Goal: Transaction & Acquisition: Purchase product/service

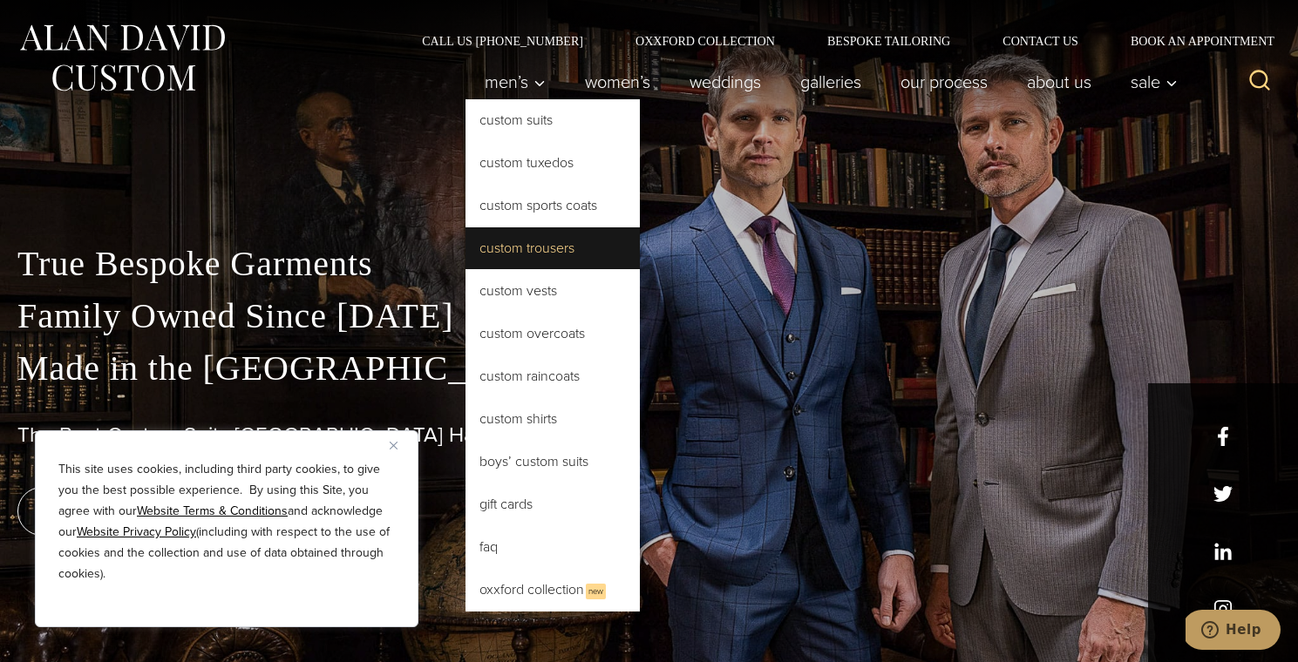
click at [514, 247] on link "Custom Trousers" at bounding box center [552, 248] width 174 height 42
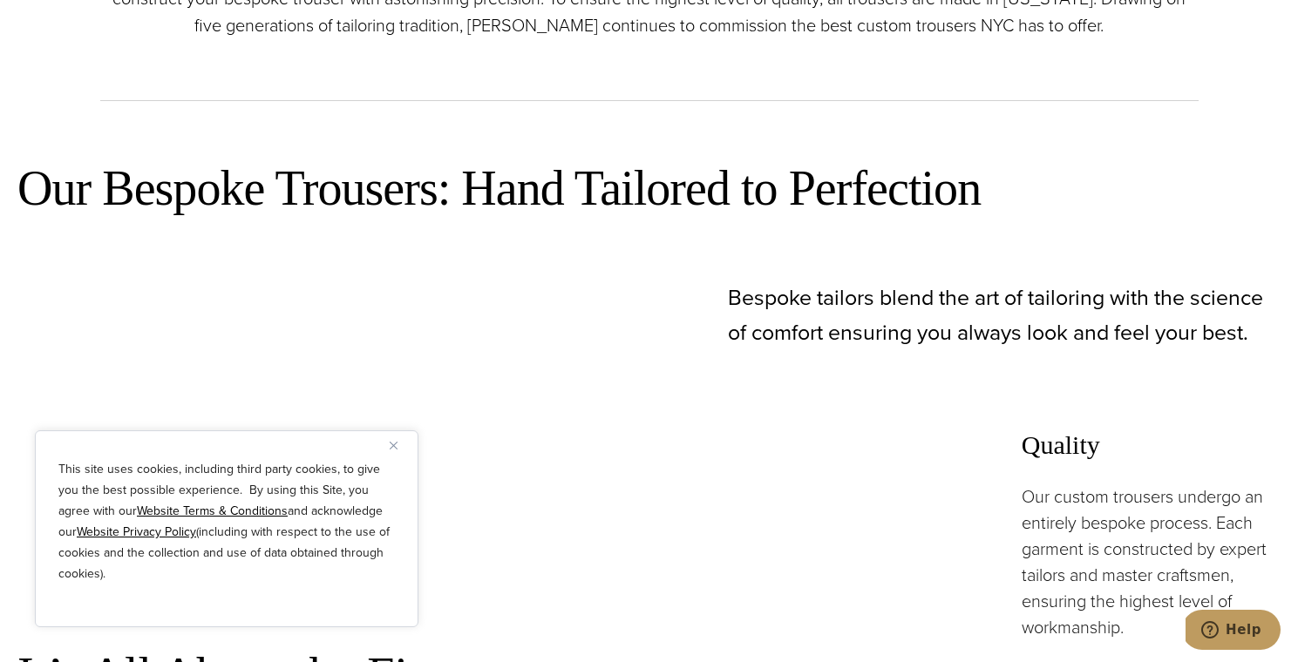
scroll to position [833, 0]
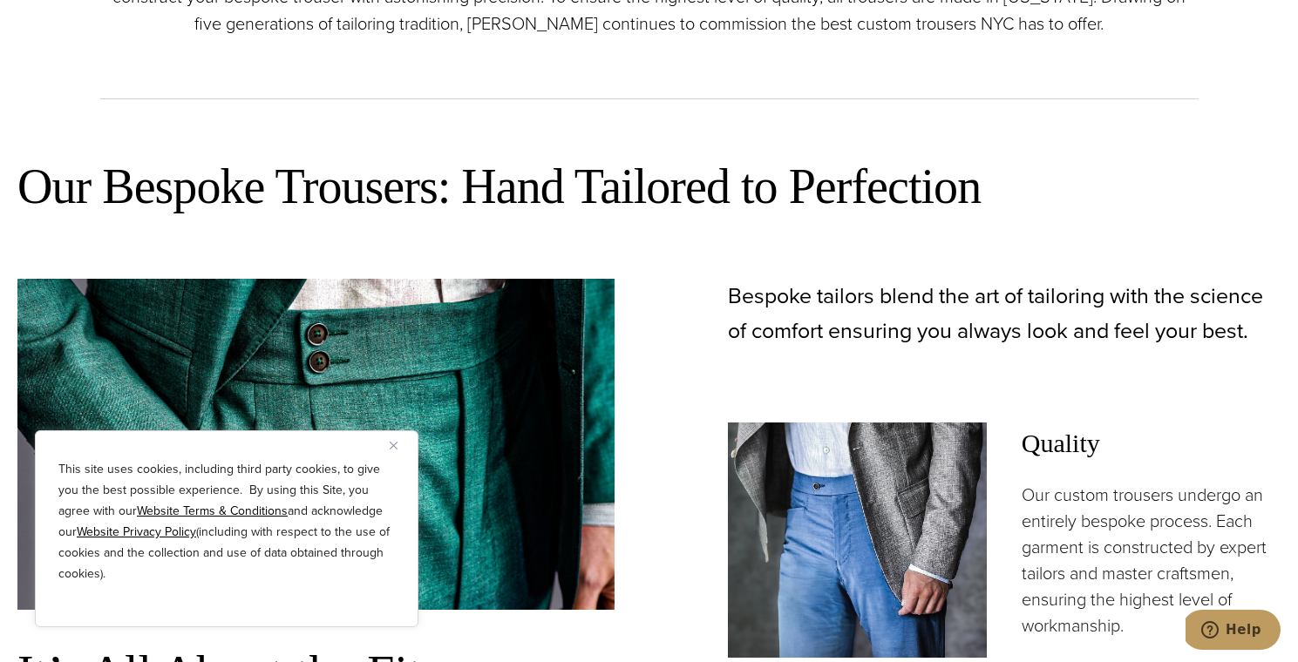
click at [396, 444] on img "Close" at bounding box center [394, 446] width 8 height 8
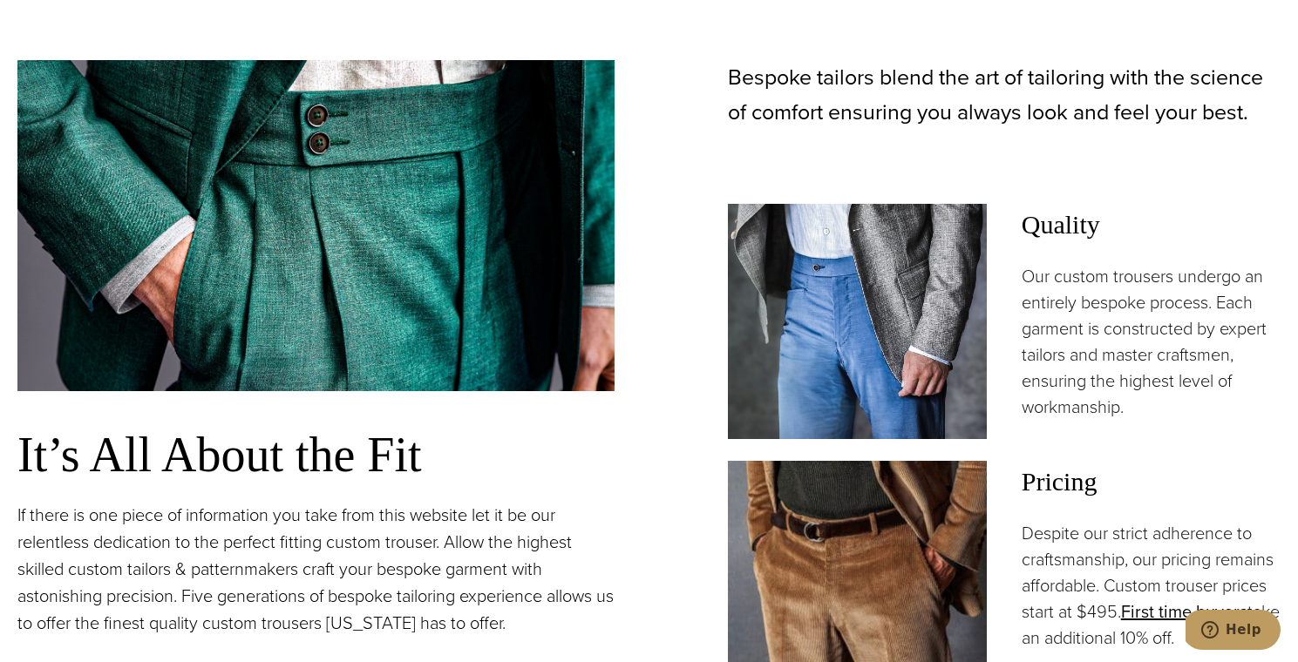
scroll to position [1240, 0]
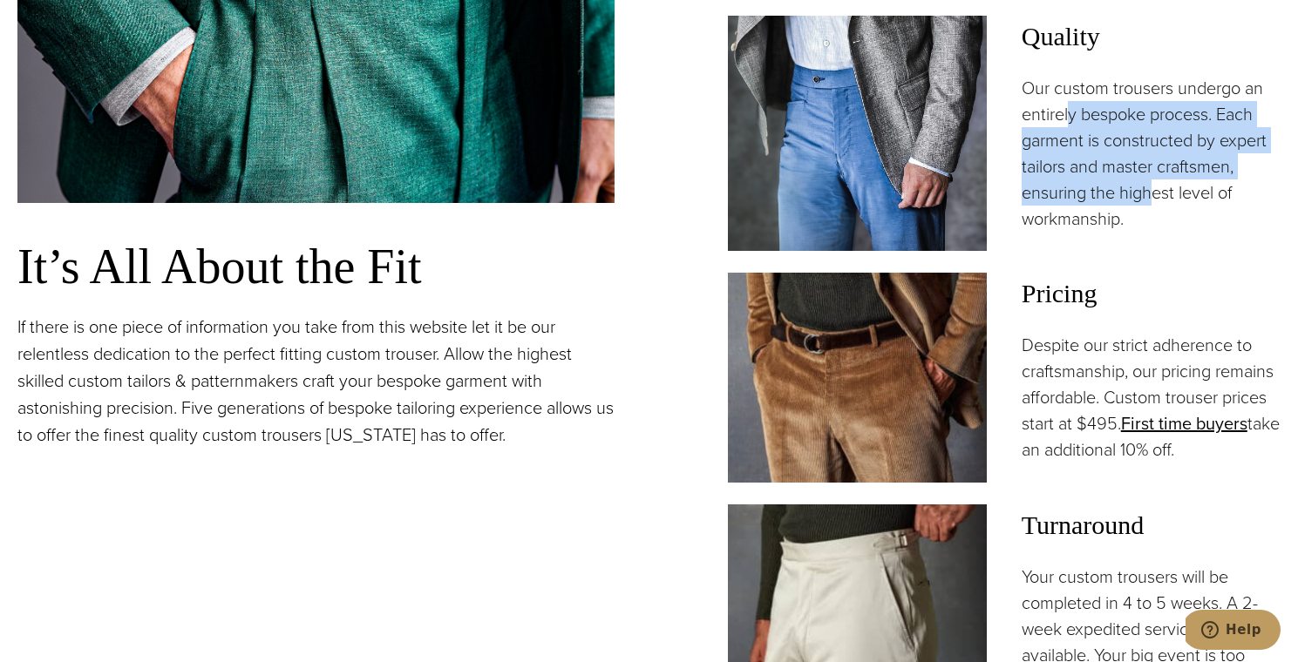
drag, startPoint x: 1071, startPoint y: 116, endPoint x: 1149, endPoint y: 200, distance: 114.7
click at [1149, 198] on p "Our custom trousers undergo an entirely bespoke process. Each garment is constr…" at bounding box center [1150, 153] width 259 height 157
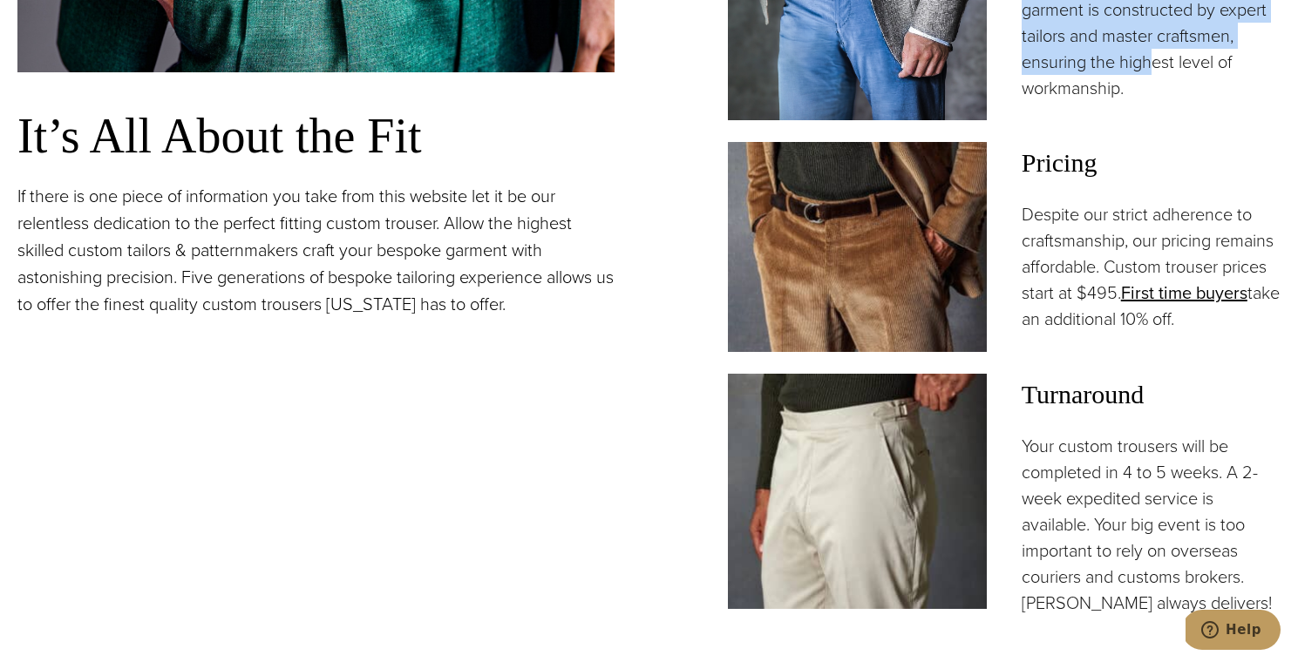
scroll to position [1376, 0]
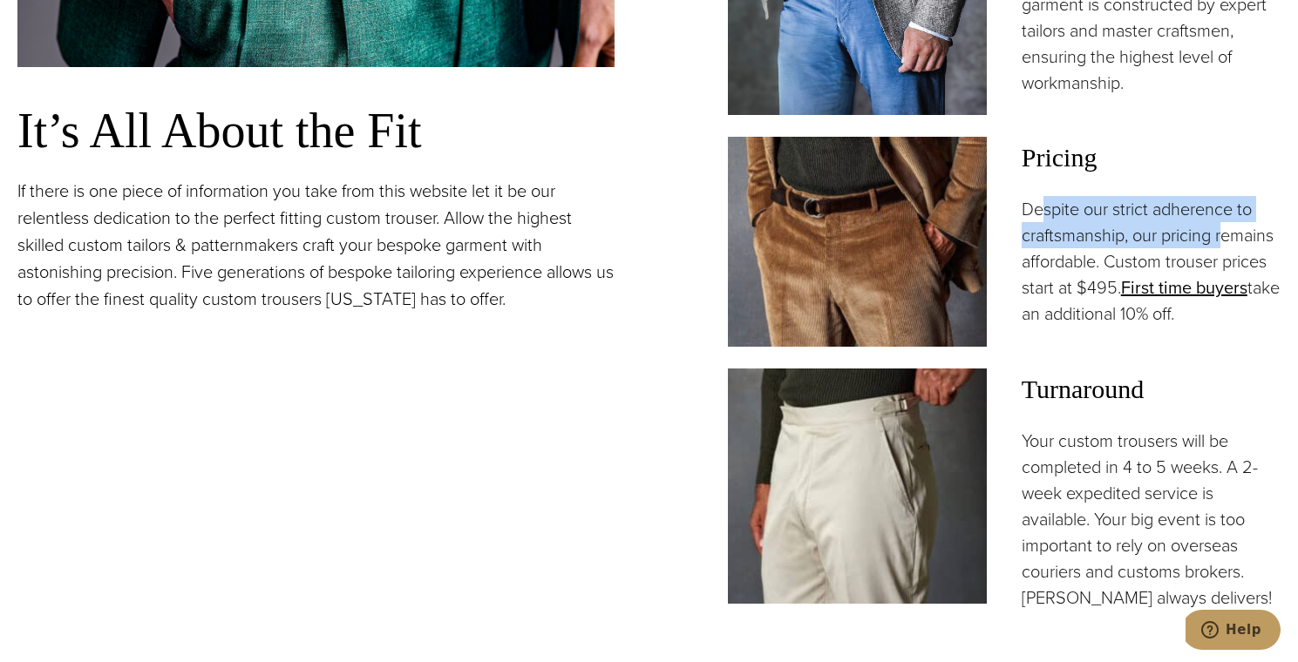
drag, startPoint x: 1047, startPoint y: 211, endPoint x: 1223, endPoint y: 242, distance: 178.8
click at [1223, 242] on p "Despite our strict adherence to craftsmanship, our pricing remains affordable. …" at bounding box center [1150, 261] width 259 height 131
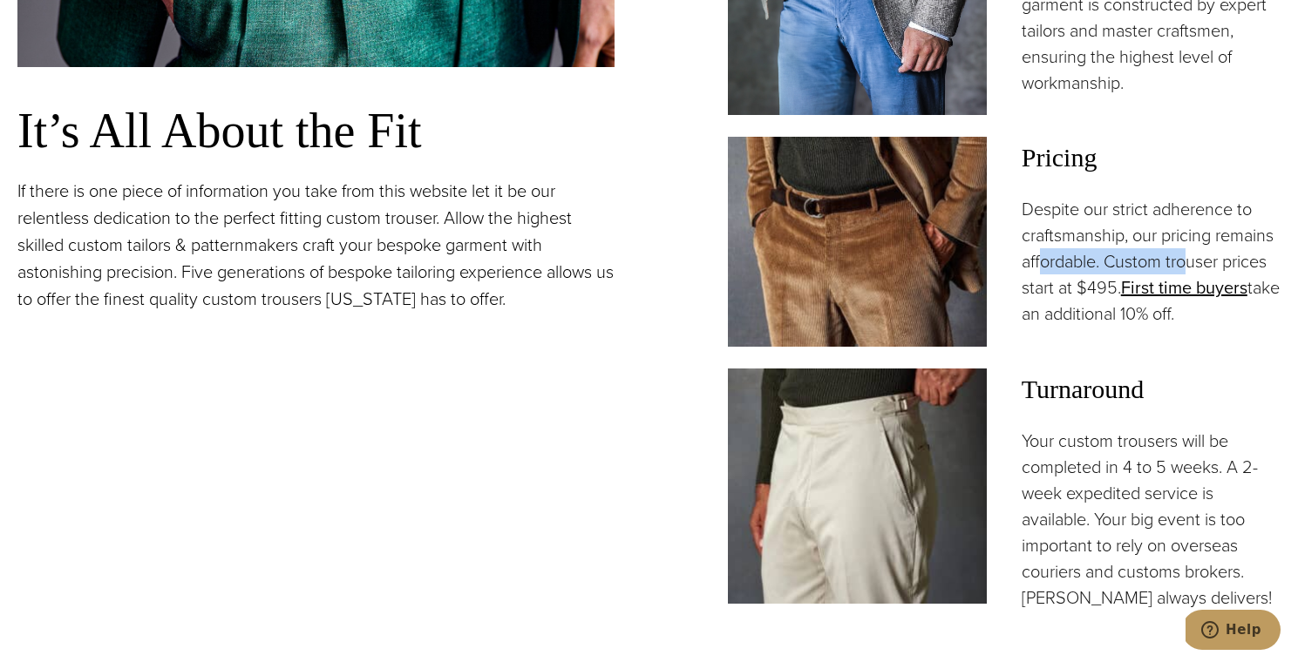
drag, startPoint x: 1040, startPoint y: 261, endPoint x: 1193, endPoint y: 262, distance: 152.5
click at [1193, 262] on p "Despite our strict adherence to craftsmanship, our pricing remains affordable. …" at bounding box center [1150, 261] width 259 height 131
click at [1037, 283] on p "Despite our strict adherence to craftsmanship, our pricing remains affordable. …" at bounding box center [1150, 261] width 259 height 131
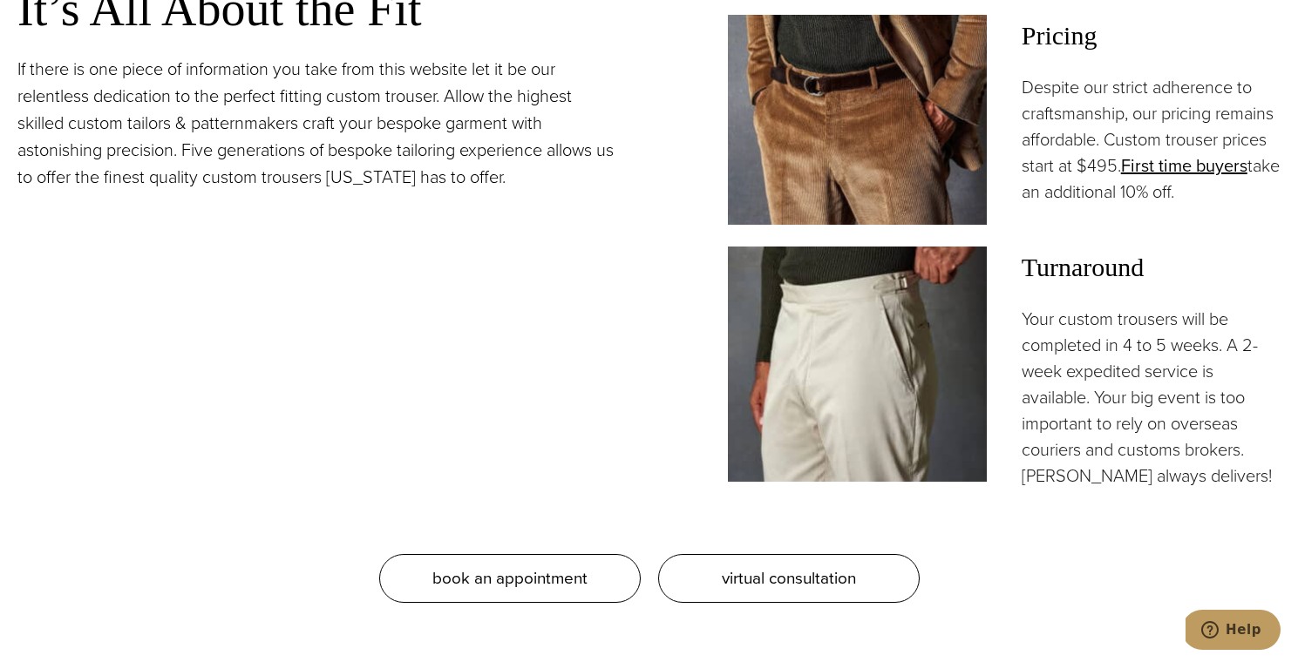
scroll to position [1499, 0]
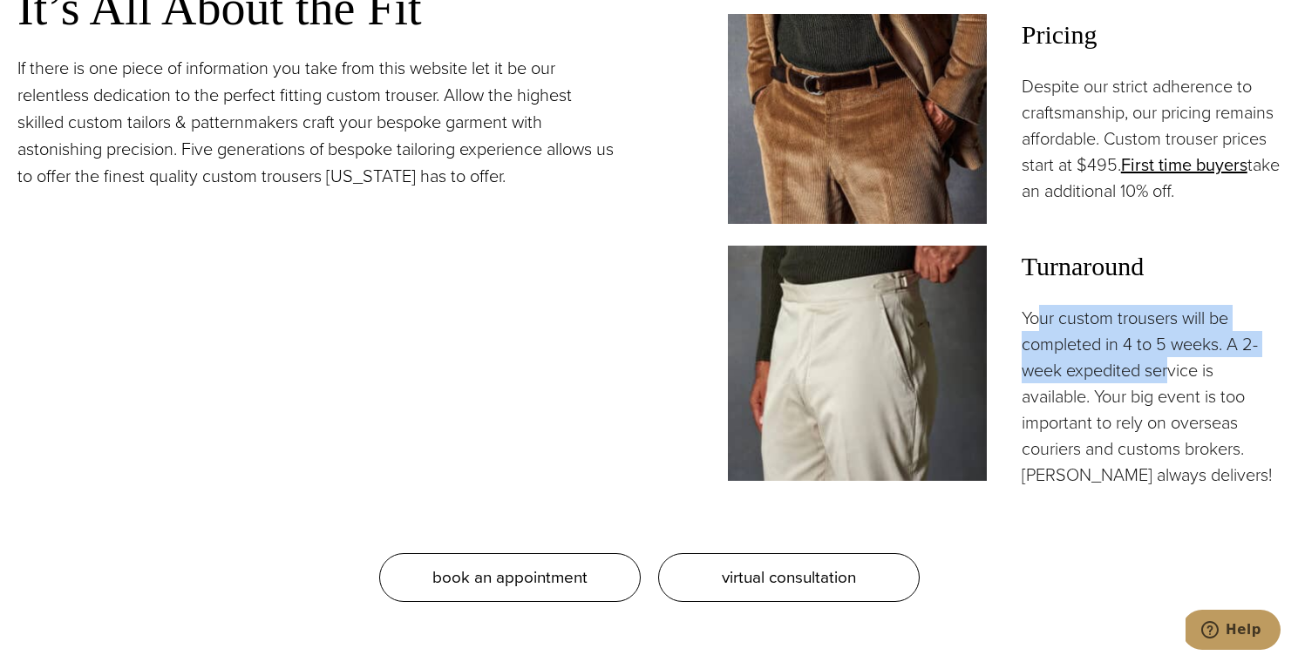
drag, startPoint x: 1042, startPoint y: 319, endPoint x: 1172, endPoint y: 358, distance: 135.6
click at [1172, 358] on p "Your custom trousers will be completed in 4 to 5 weeks. A 2-week expedited serv…" at bounding box center [1150, 396] width 259 height 183
